Goal: Information Seeking & Learning: Compare options

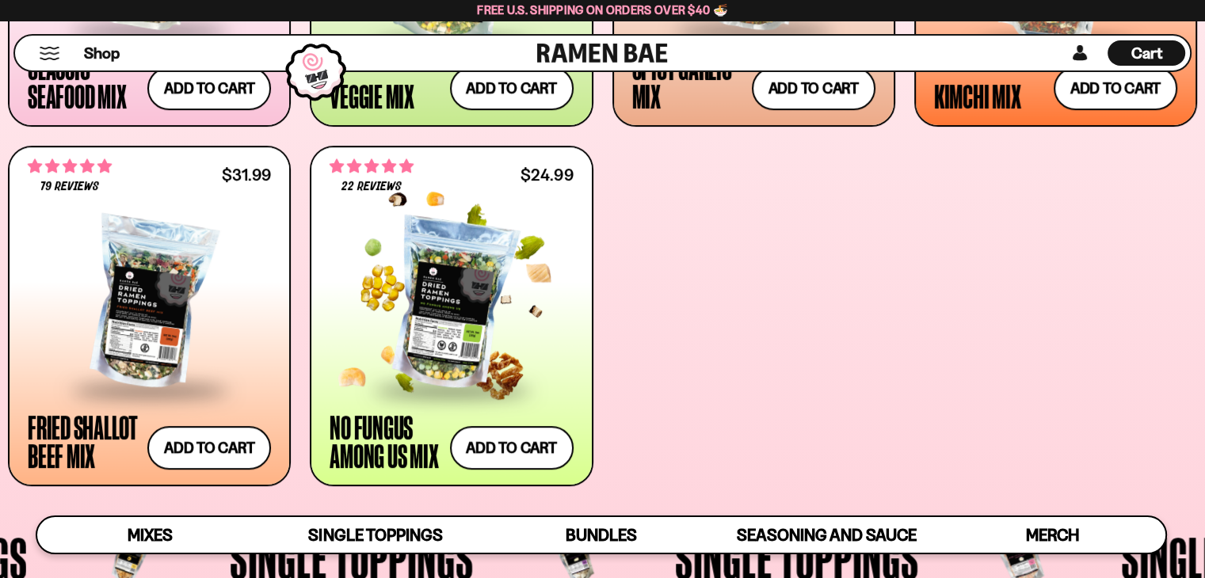
scroll to position [950, 0]
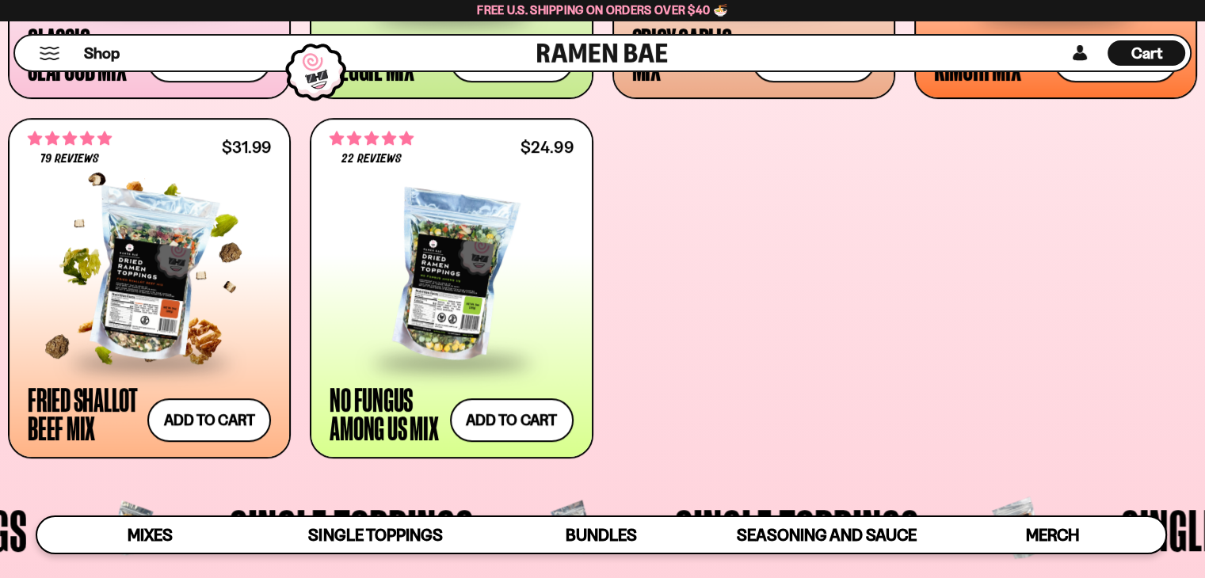
click at [131, 261] on div at bounding box center [149, 276] width 243 height 168
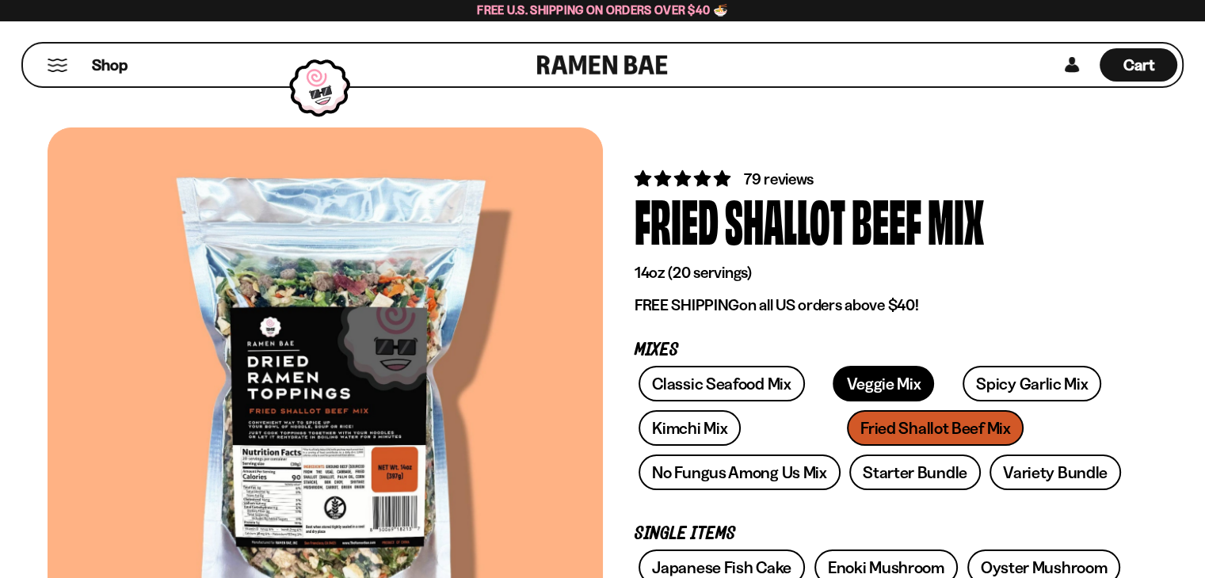
click at [838, 375] on link "Veggie Mix" at bounding box center [882, 384] width 101 height 36
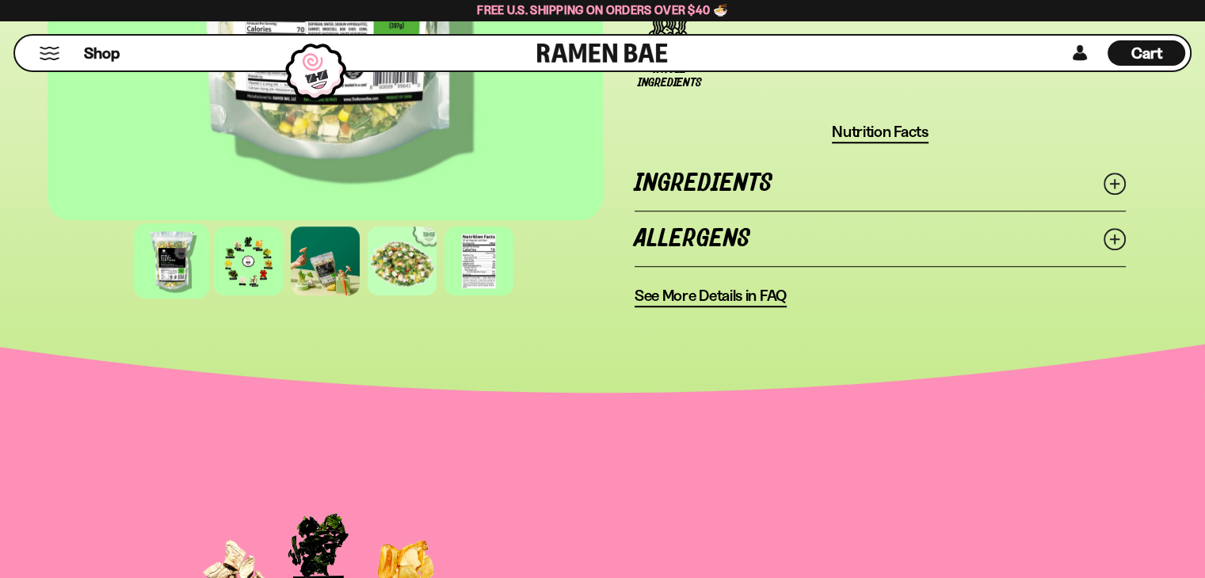
scroll to position [1346, 0]
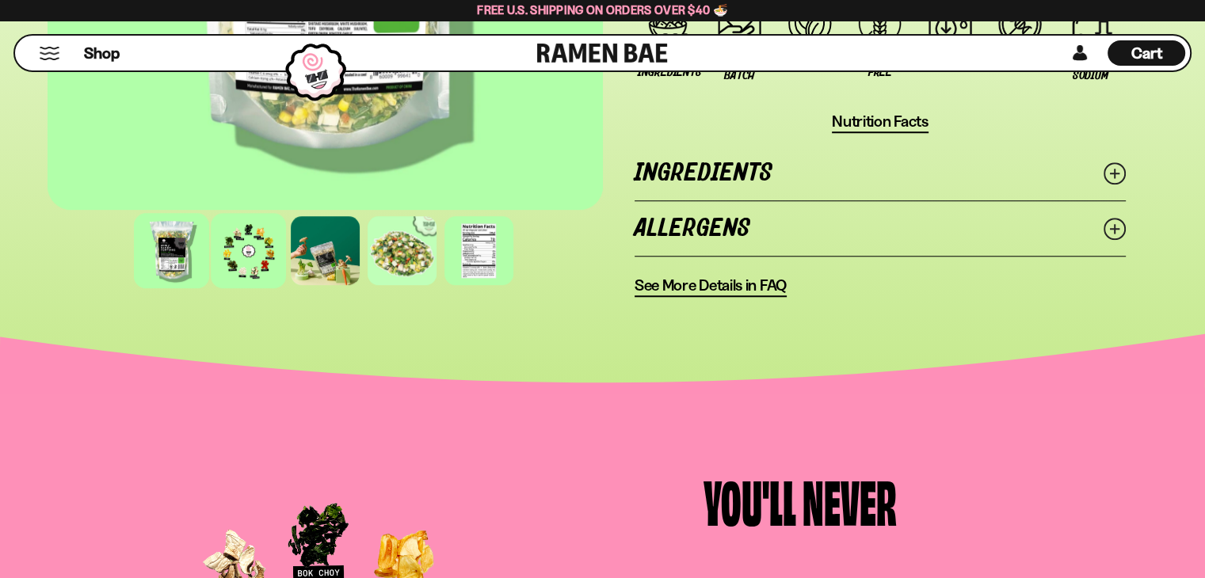
click at [256, 242] on div at bounding box center [248, 250] width 75 height 75
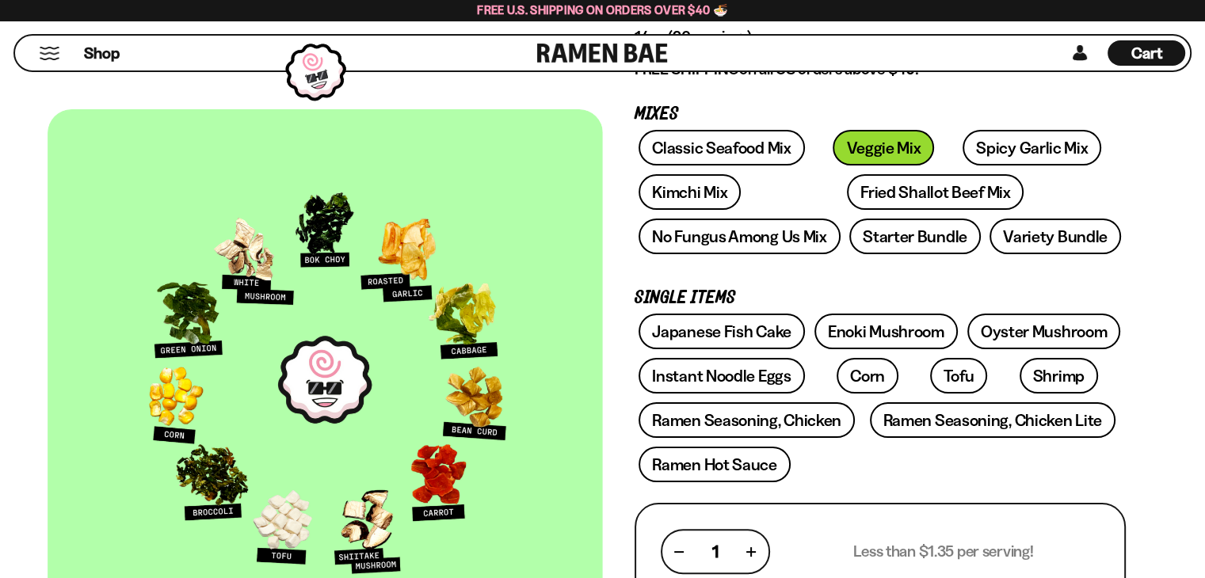
scroll to position [158, 0]
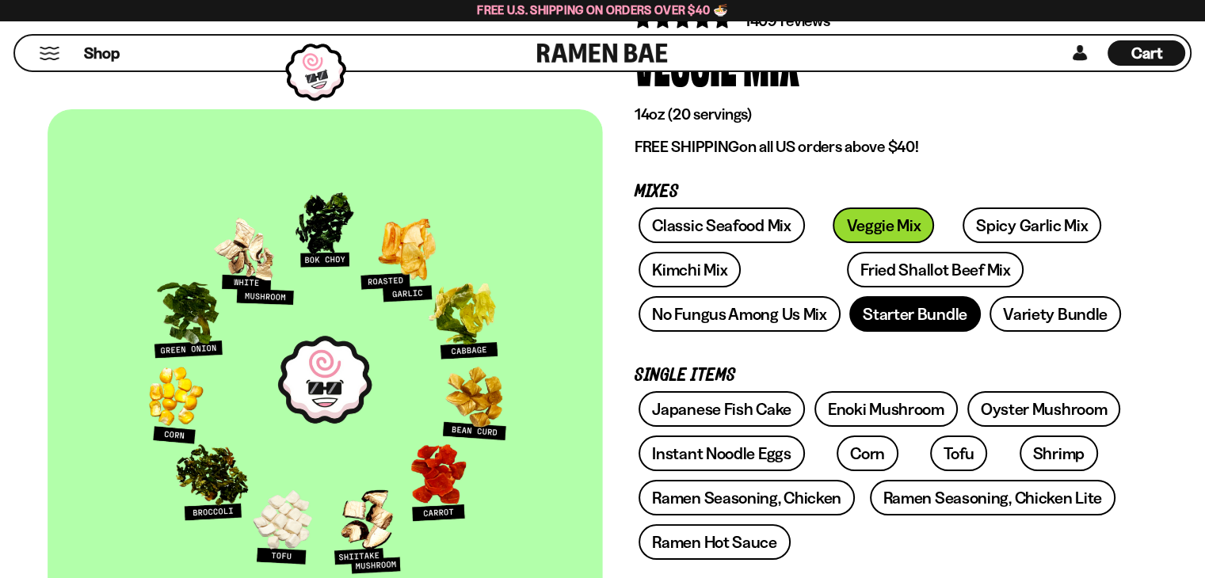
click at [893, 312] on link "Starter Bundle" at bounding box center [914, 314] width 131 height 36
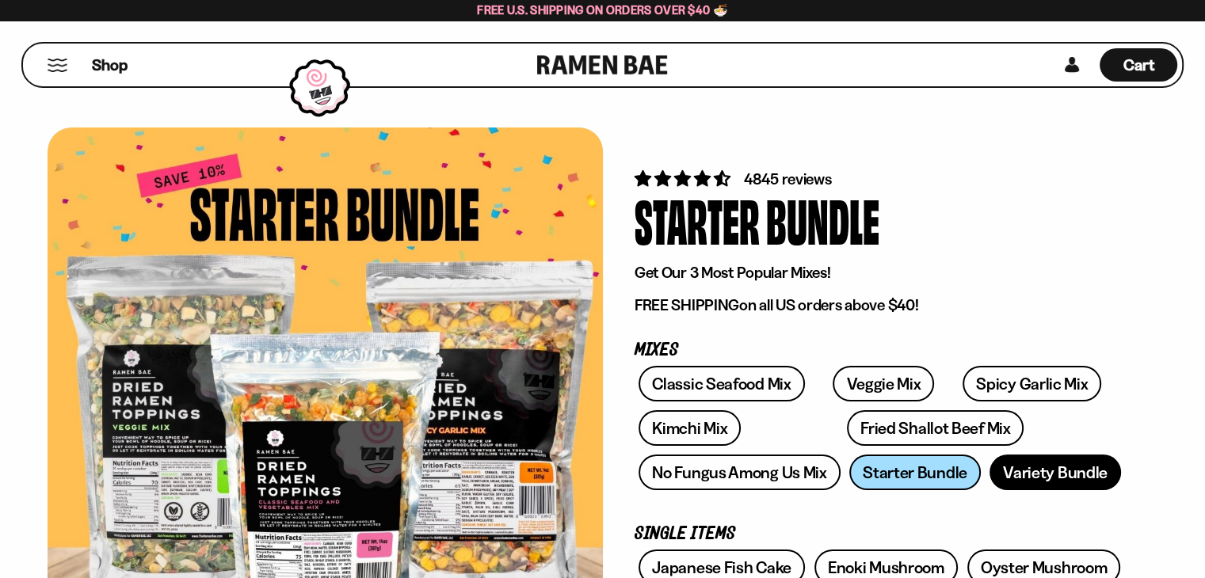
click at [1045, 478] on link "Variety Bundle" at bounding box center [1054, 473] width 131 height 36
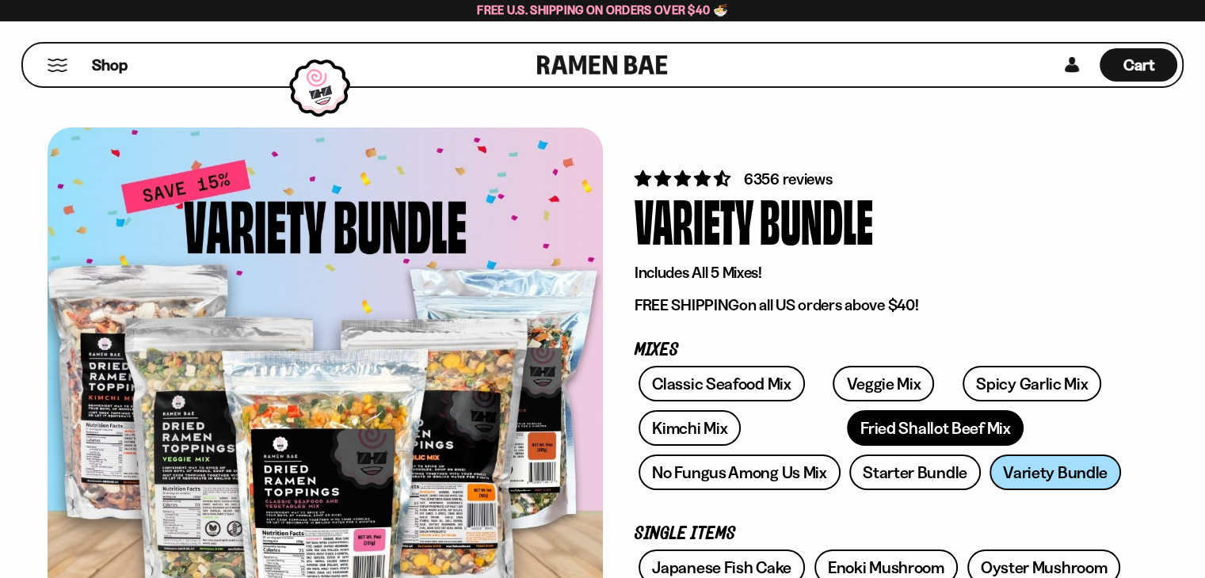
click at [847, 436] on link "Fried Shallot Beef Mix" at bounding box center [935, 428] width 177 height 36
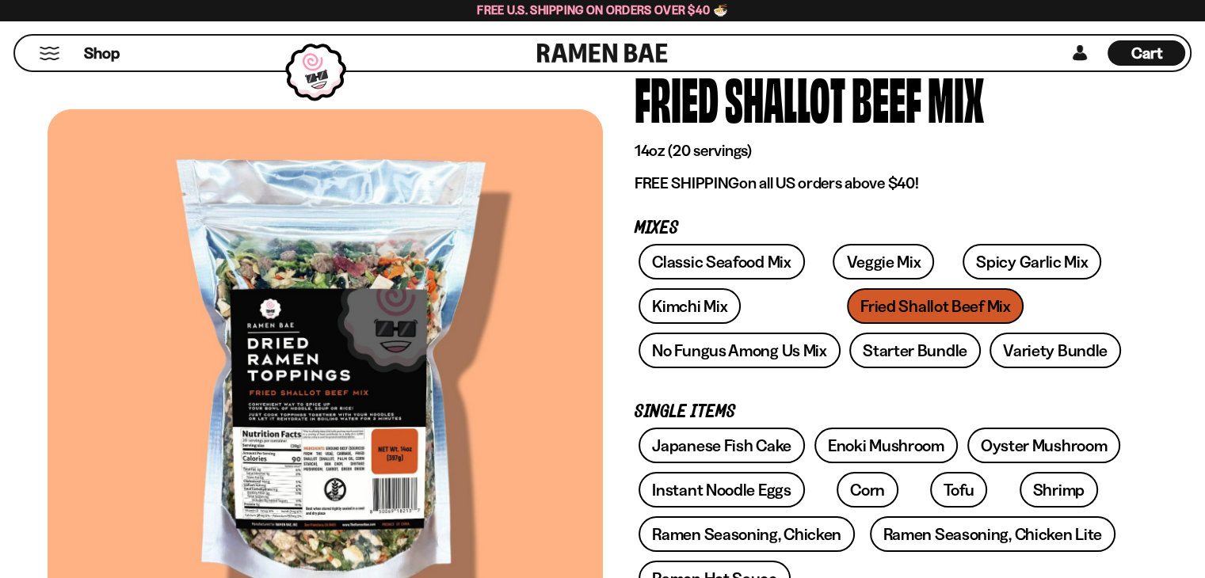
scroll to position [317, 0]
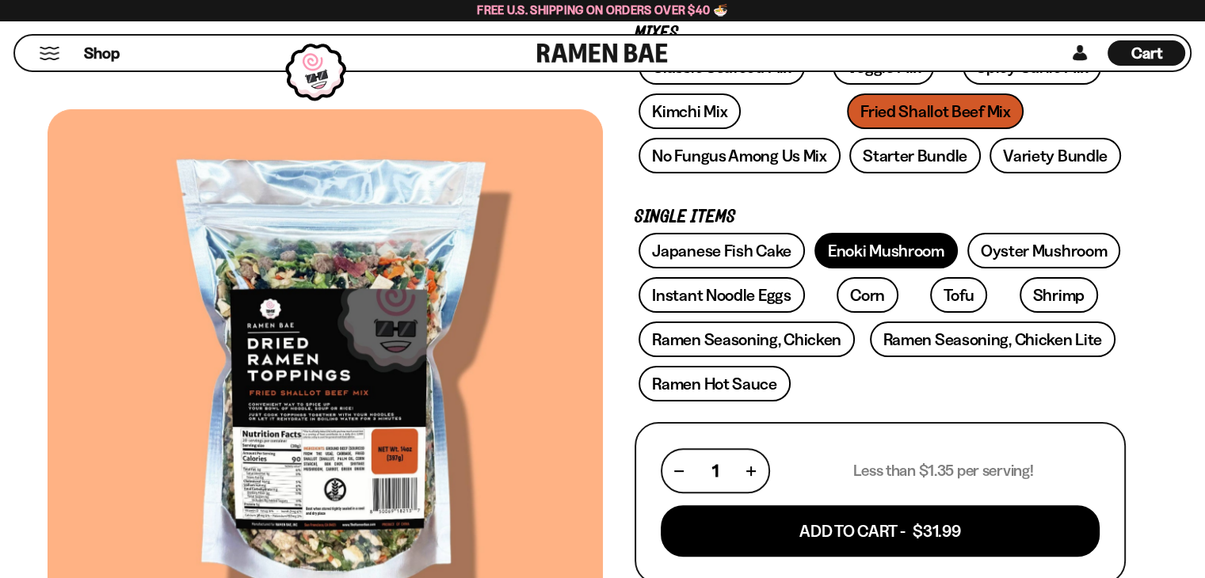
click at [901, 250] on link "Enoki Mushroom" at bounding box center [885, 251] width 143 height 36
